Goal: Navigation & Orientation: Find specific page/section

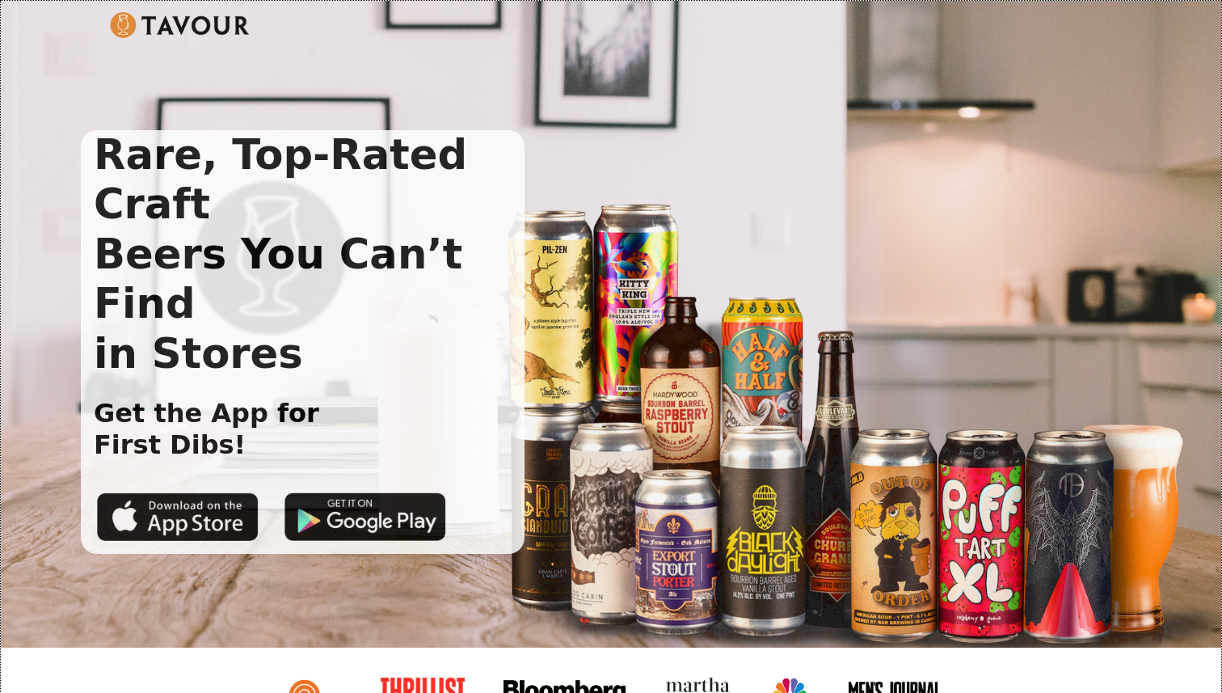
click at [157, 31] on img at bounding box center [180, 25] width 140 height 26
click at [124, 23] on img at bounding box center [180, 25] width 140 height 26
click at [202, 19] on img at bounding box center [180, 25] width 140 height 26
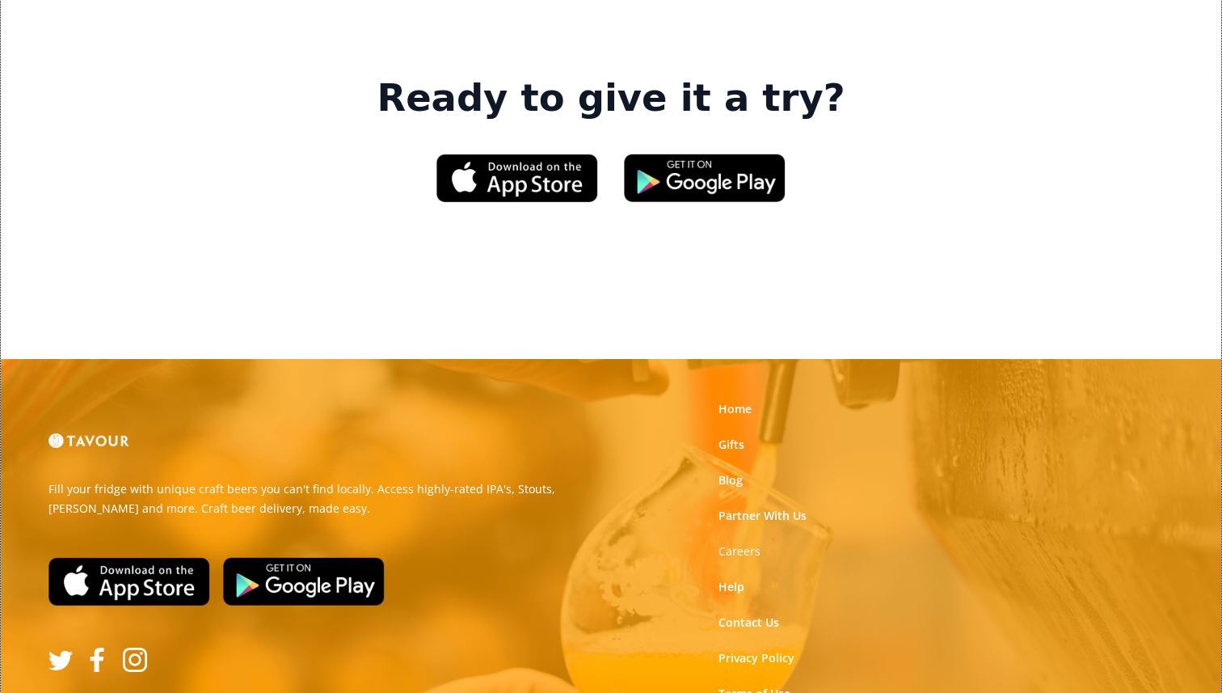
scroll to position [2542, 0]
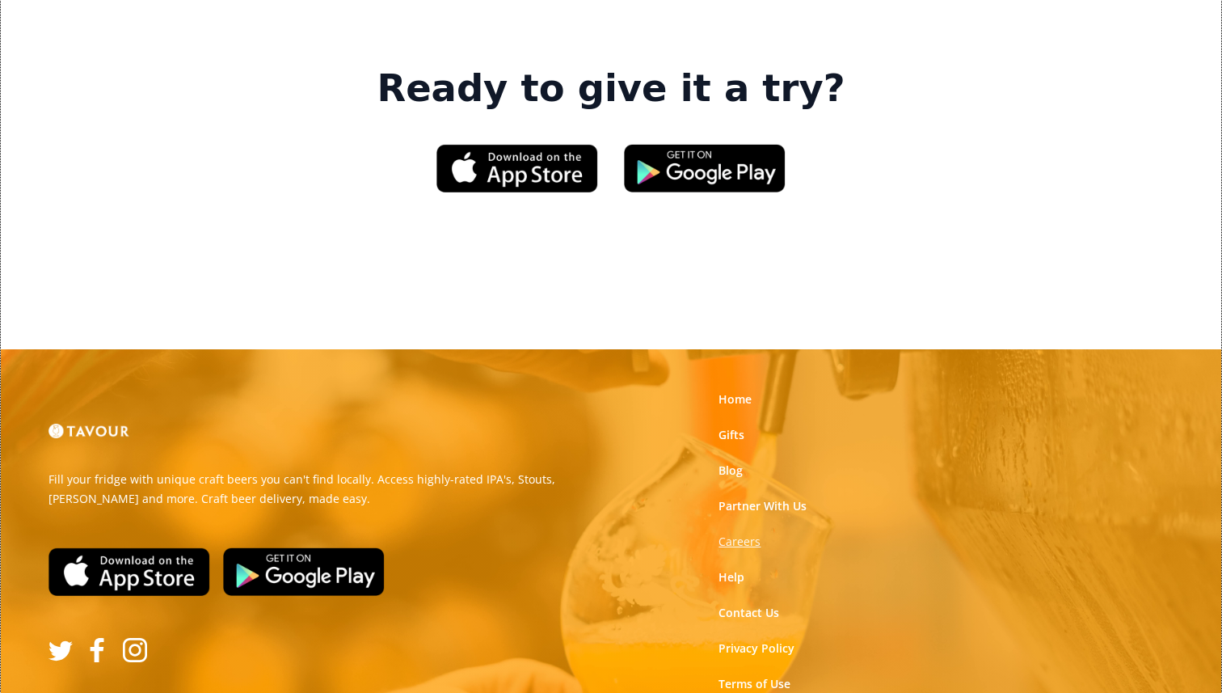
click at [742, 533] on strong "Careers" at bounding box center [739, 540] width 42 height 15
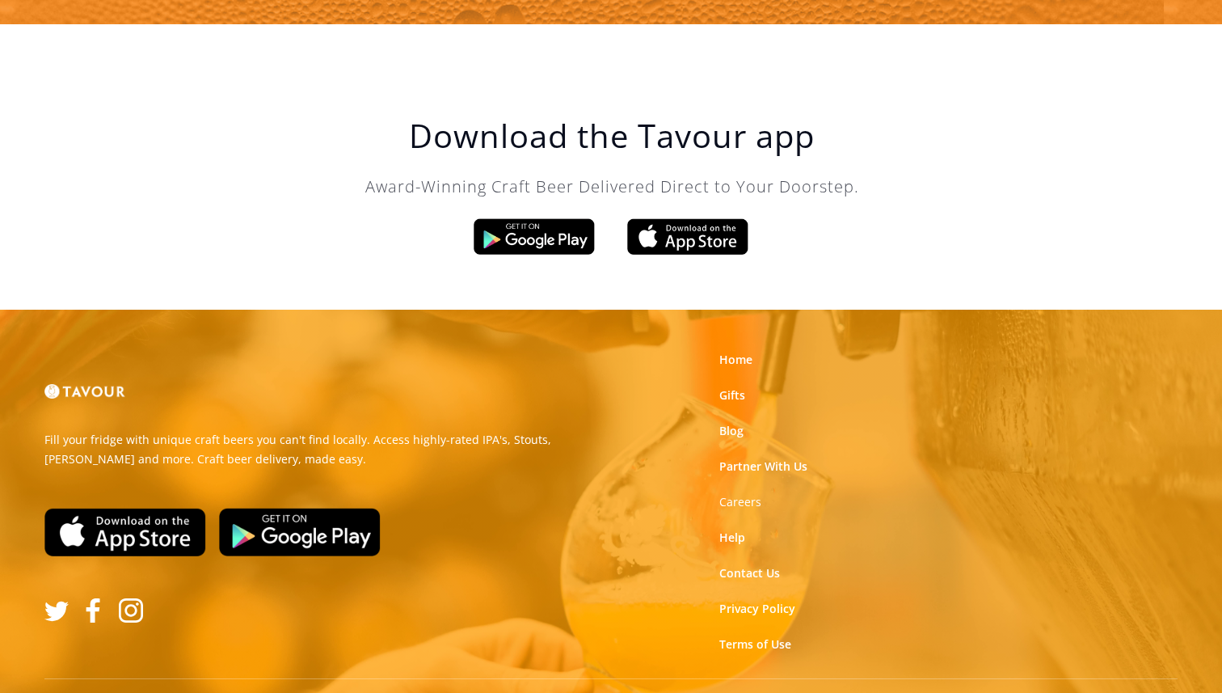
scroll to position [2764, 0]
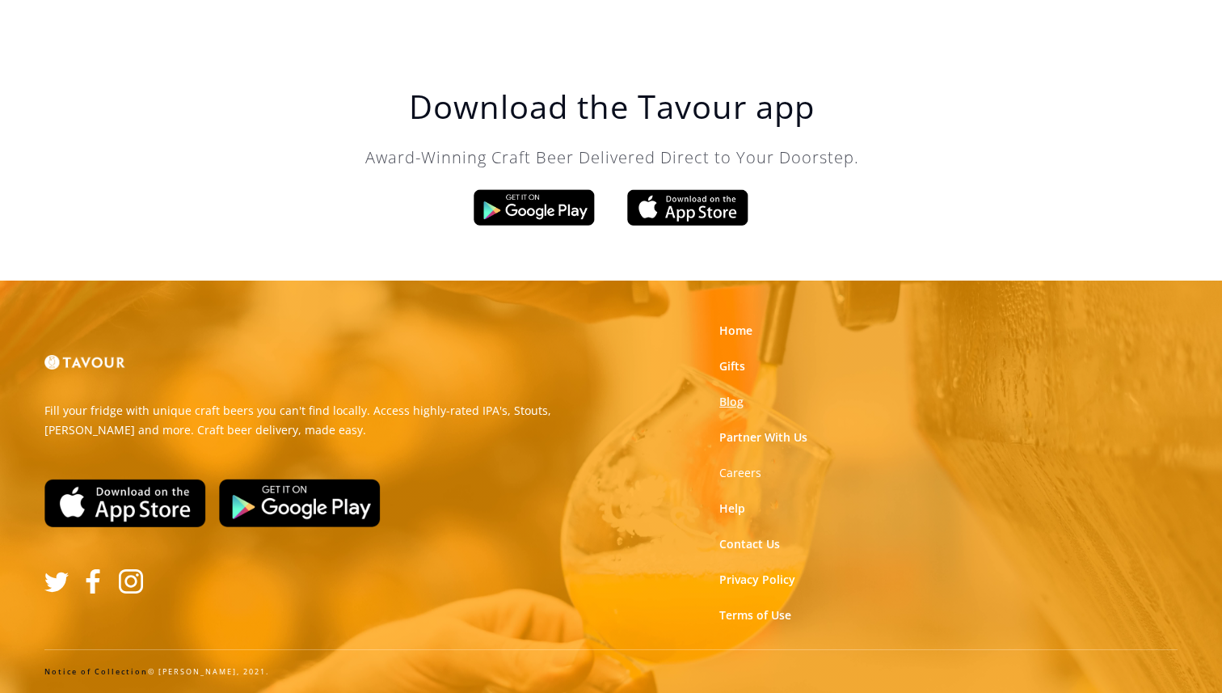
click at [738, 402] on link "Blog" at bounding box center [731, 402] width 24 height 16
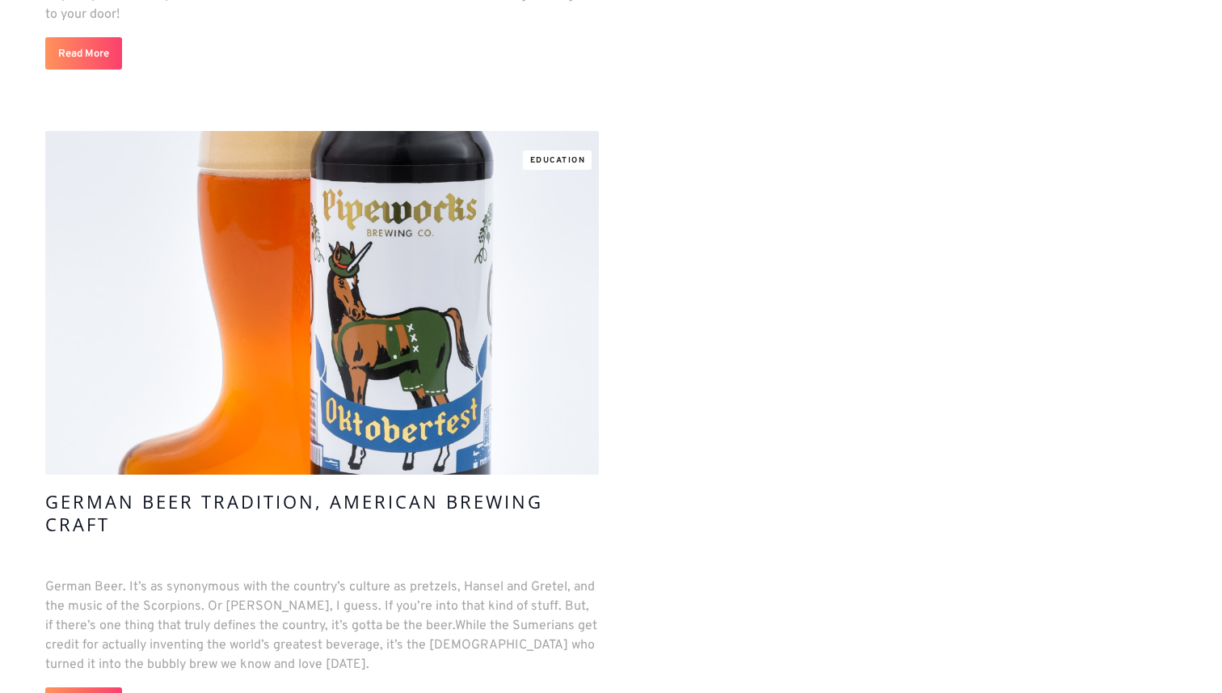
scroll to position [4382, 0]
